Goal: Check status: Check status

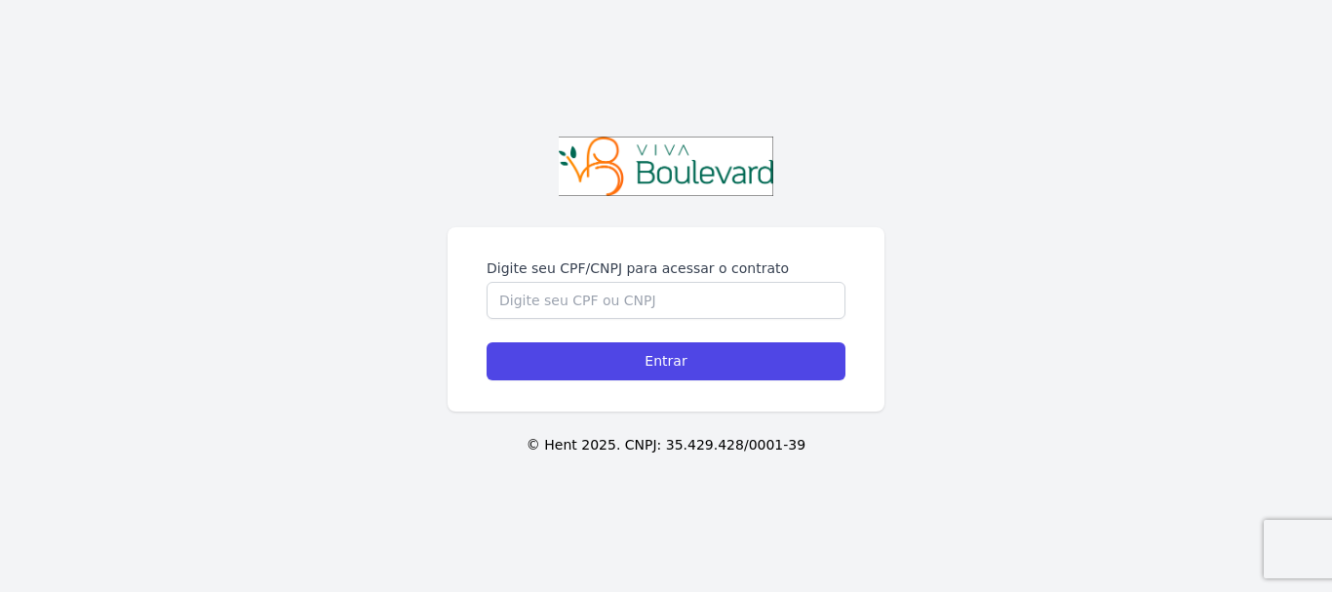
drag, startPoint x: 551, startPoint y: 330, endPoint x: 542, endPoint y: 310, distance: 21.4
click at [548, 327] on form "Digite seu CPF/CNPJ para acessar o contrato Entrar" at bounding box center [666, 319] width 359 height 122
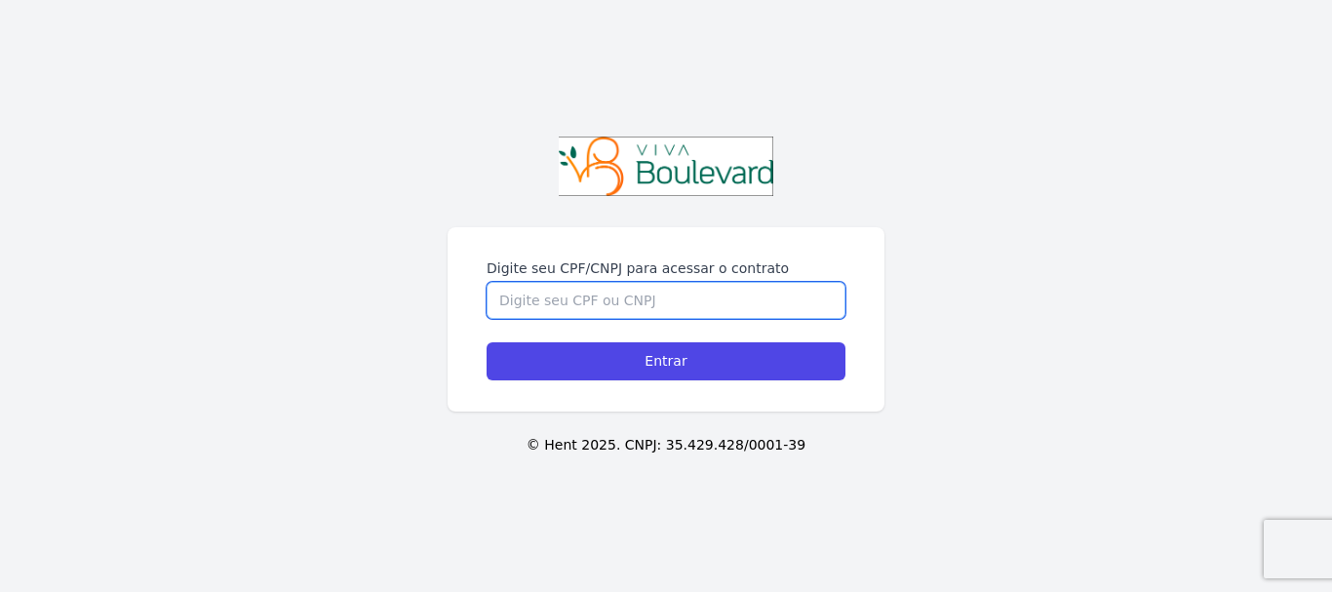
click at [539, 303] on input "Digite seu CPF/CNPJ para acessar o contrato" at bounding box center [666, 300] width 359 height 37
type input "13287123629"
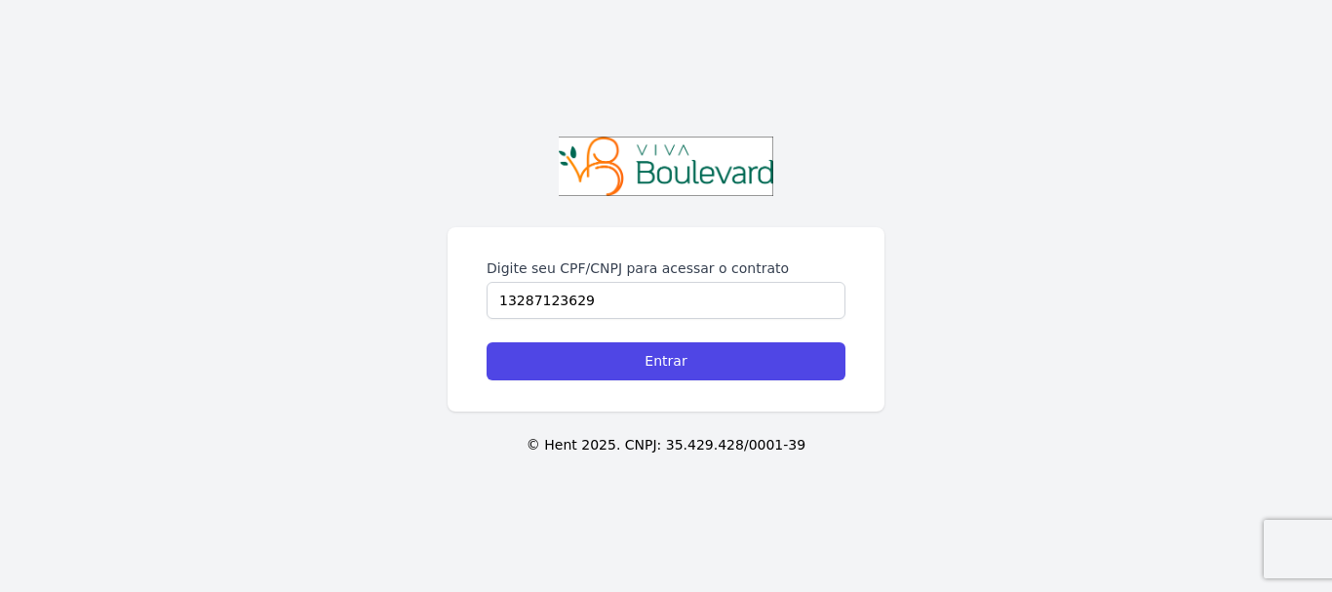
click at [568, 340] on form "Digite seu CPF/CNPJ para acessar o contrato 13287123629 Entrar" at bounding box center [666, 319] width 359 height 122
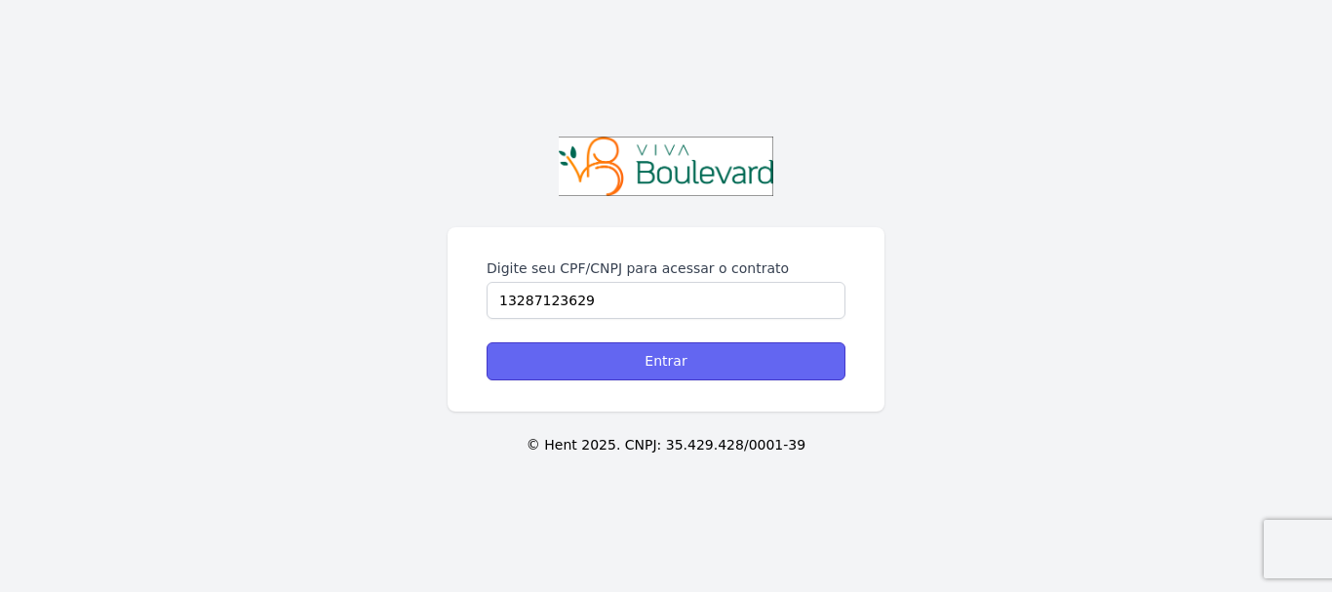
click at [574, 353] on input "Entrar" at bounding box center [666, 361] width 359 height 38
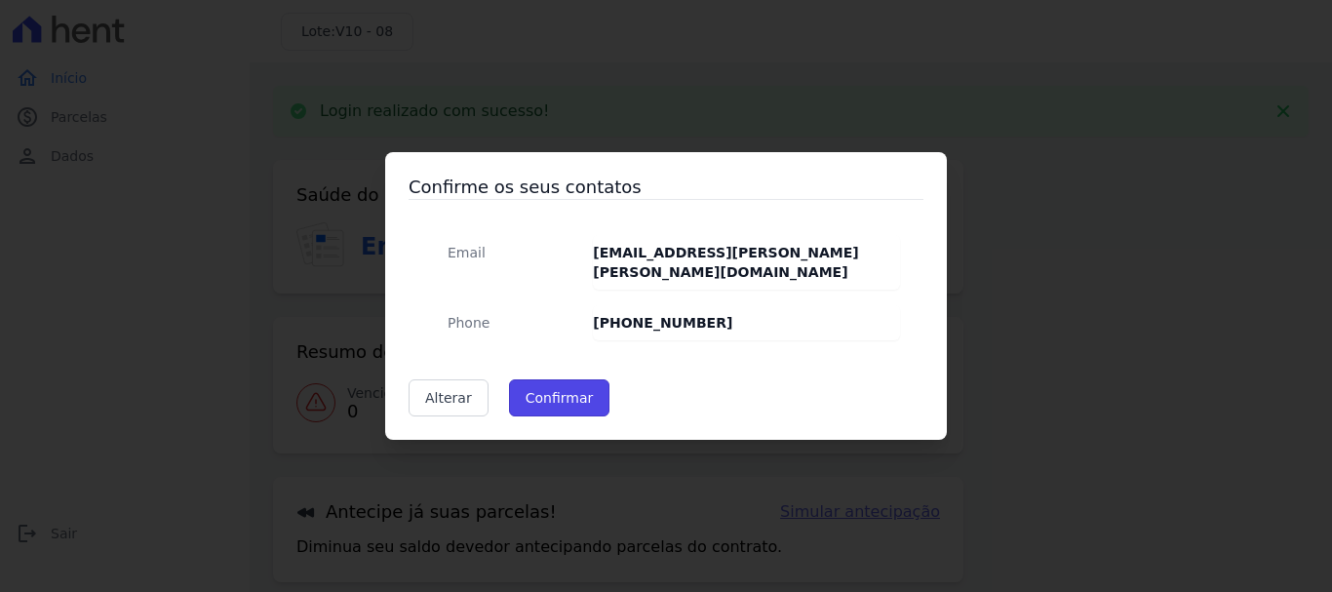
click at [529, 401] on button "Confirmar" at bounding box center [559, 397] width 101 height 37
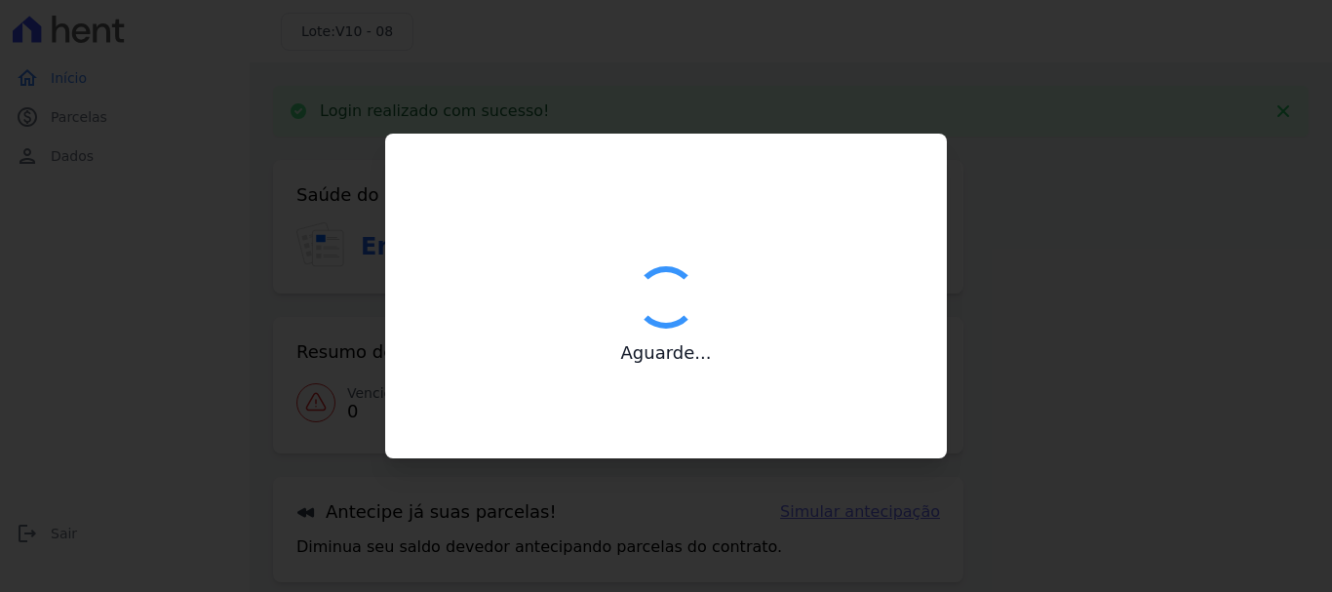
type input "Contatos confirmados com sucesso."
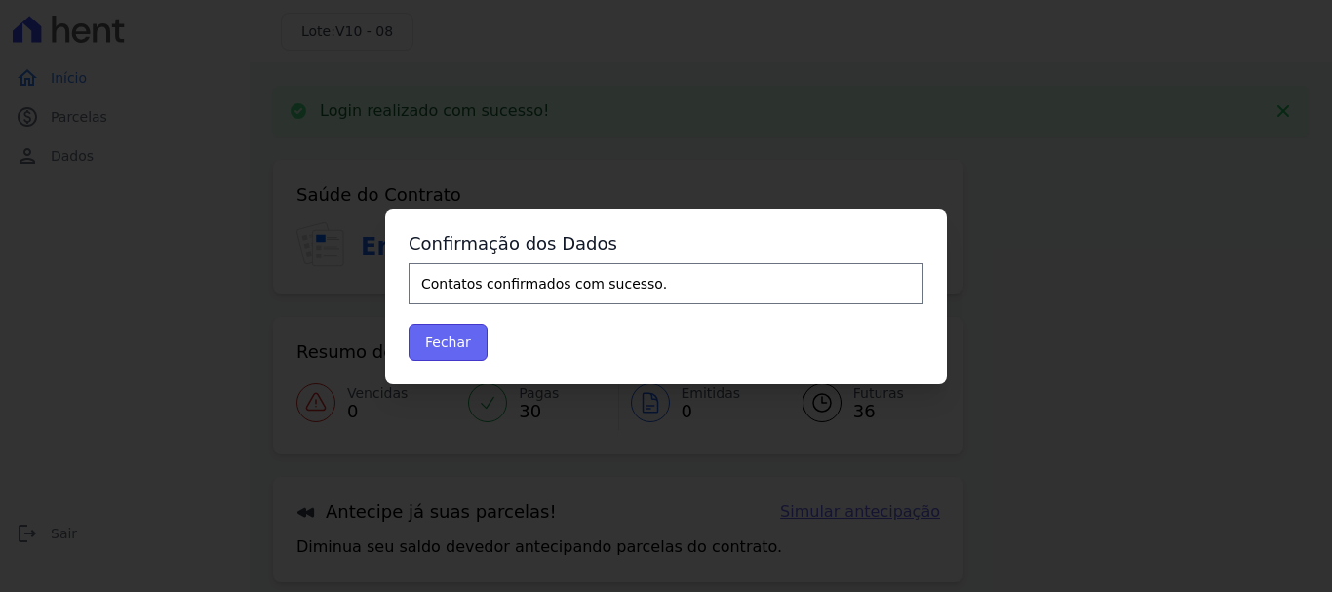
click at [445, 356] on button "Fechar" at bounding box center [448, 342] width 79 height 37
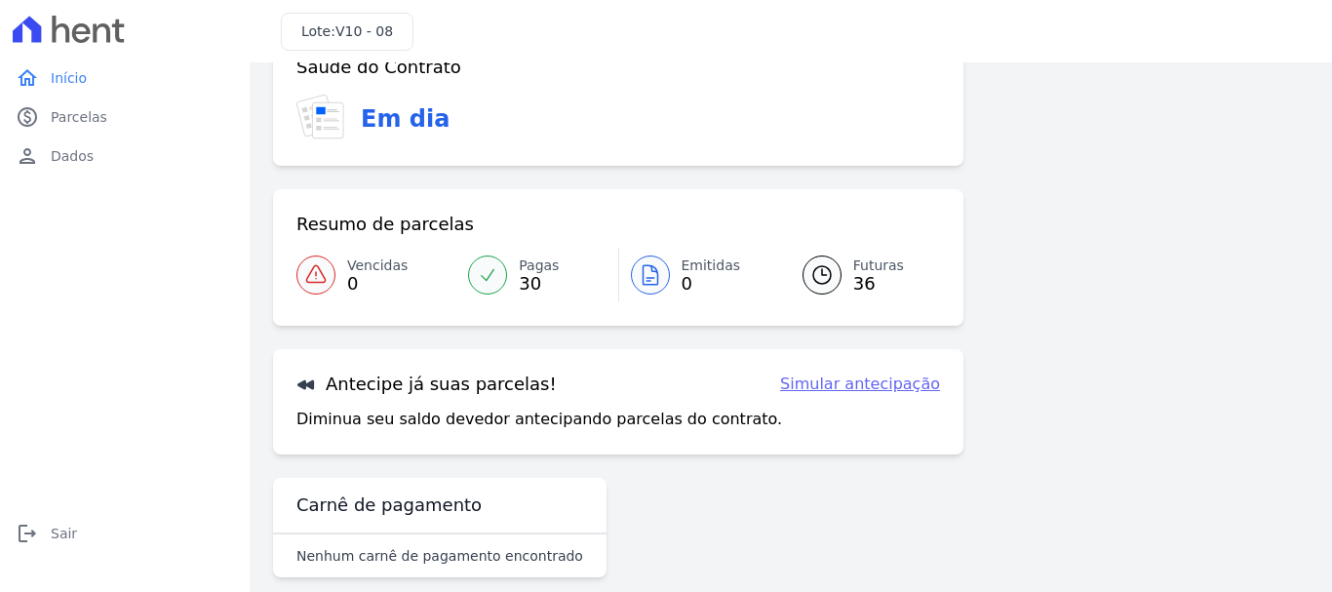
scroll to position [78, 0]
